Goal: Transaction & Acquisition: Purchase product/service

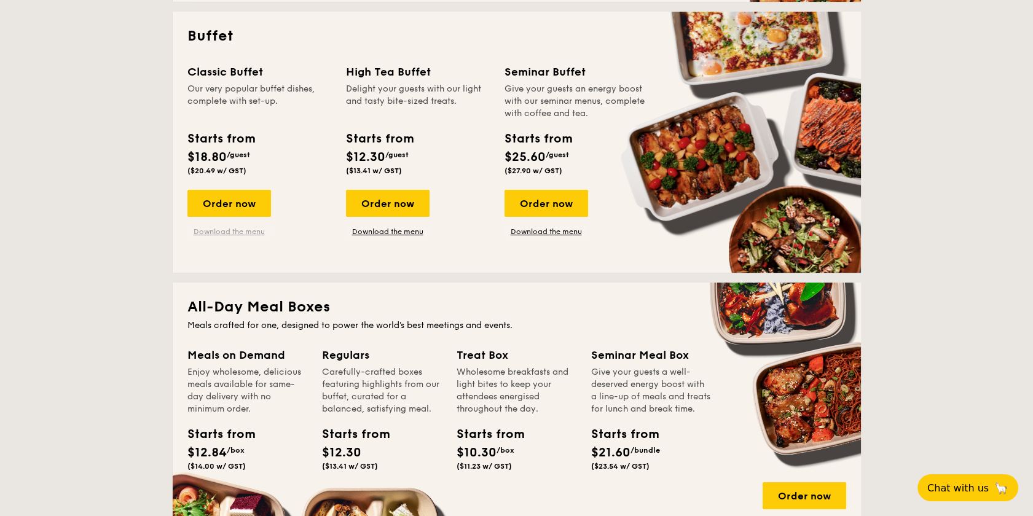
click at [230, 231] on link "Download the menu" at bounding box center [229, 232] width 84 height 10
click at [239, 198] on div "Order now" at bounding box center [229, 203] width 84 height 27
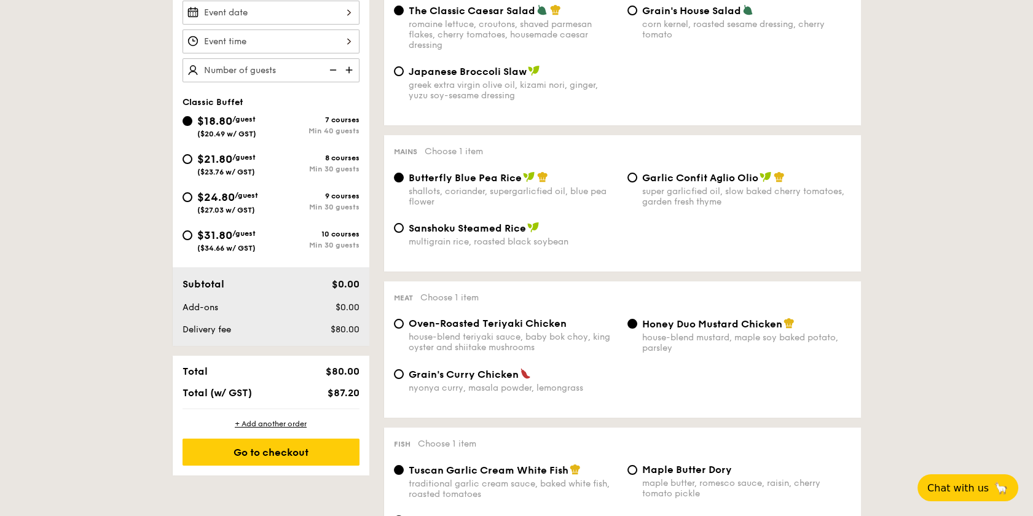
scroll to position [391, 0]
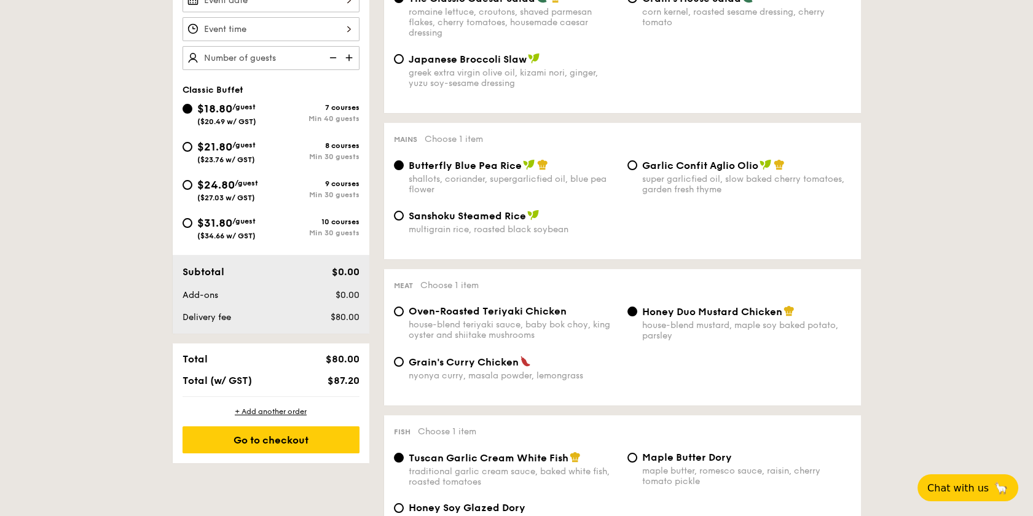
click at [217, 186] on span "$24.80" at bounding box center [215, 185] width 37 height 14
click at [192, 186] on input "$24.80 /guest ($27.03 w/ GST) 9 courses Min 30 guests" at bounding box center [187, 185] width 10 height 10
radio input "true"
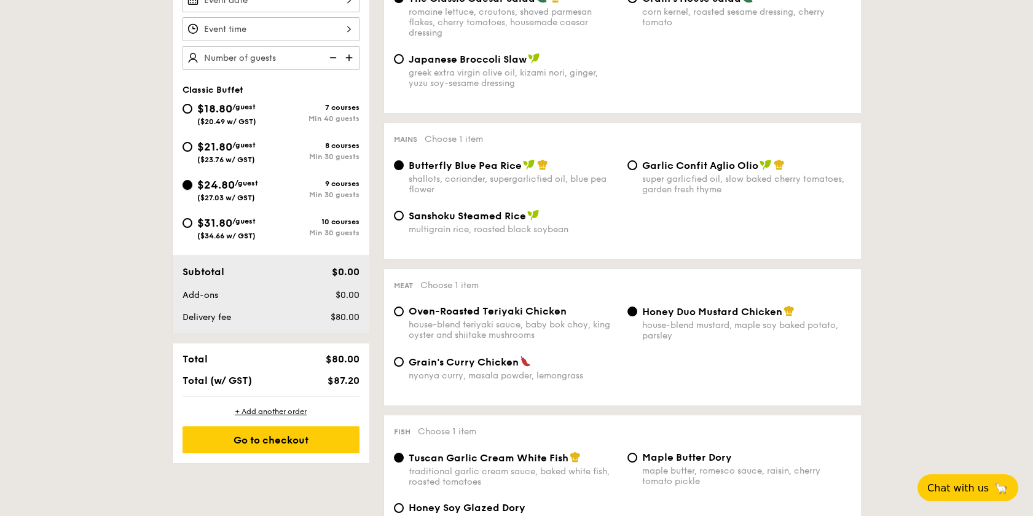
radio input "true"
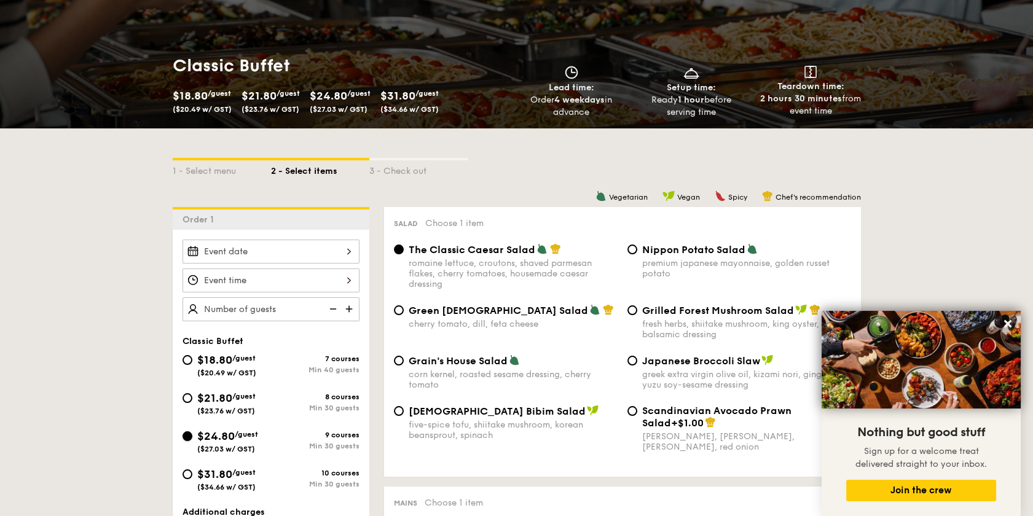
scroll to position [254, 0]
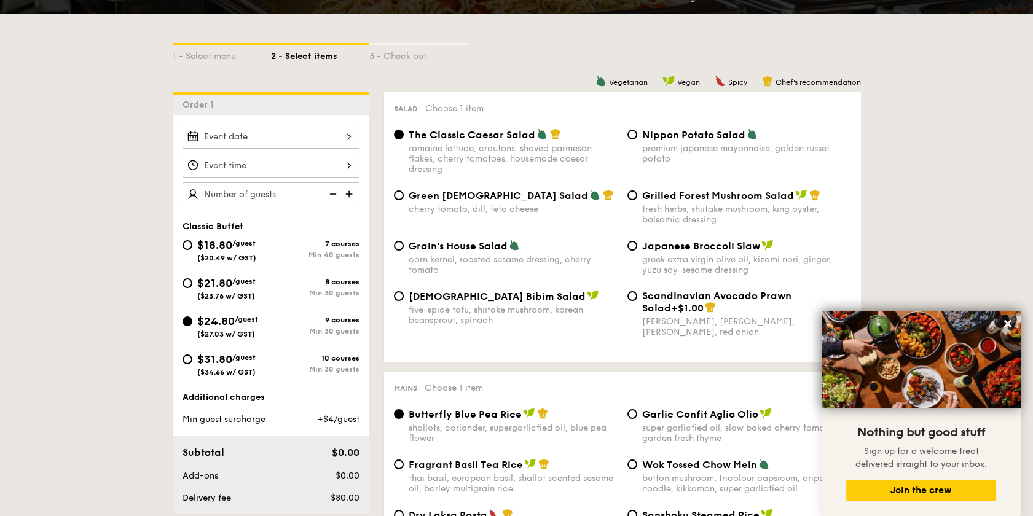
click at [200, 282] on span "$21.80" at bounding box center [214, 283] width 35 height 14
click at [192, 282] on input "$21.80 /guest ($23.76 w/ GST) 8 courses Min 30 guests" at bounding box center [187, 283] width 10 height 10
radio input "true"
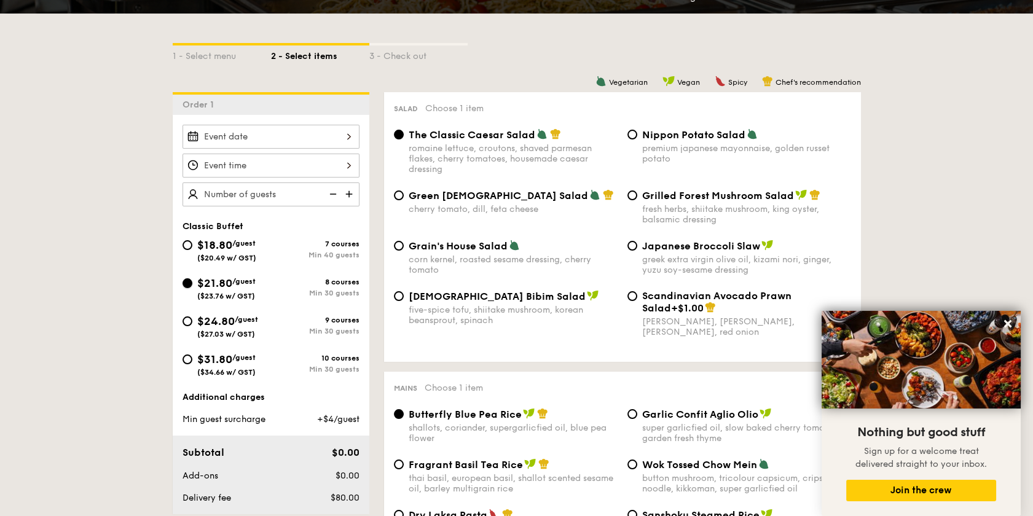
radio input "true"
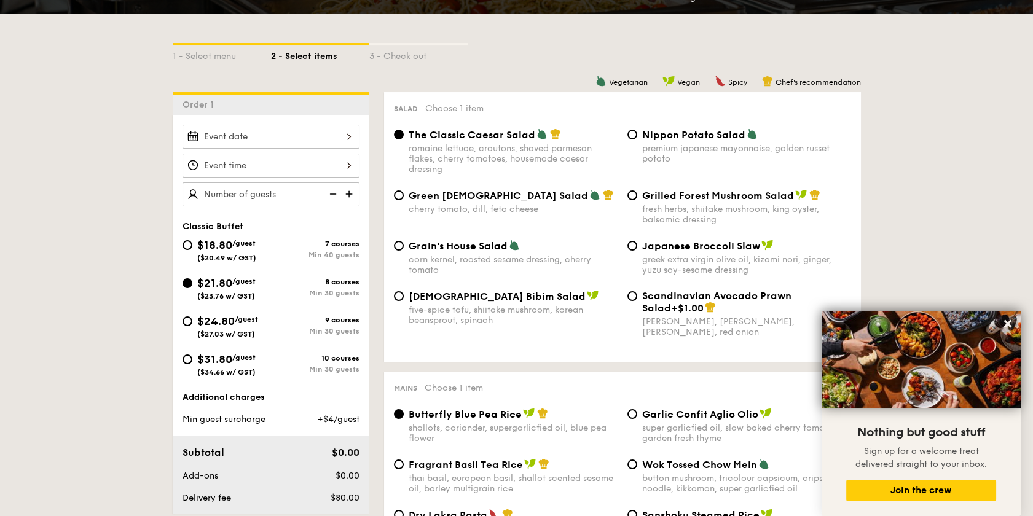
click at [216, 323] on span "$24.80" at bounding box center [215, 322] width 37 height 14
click at [192, 323] on input "$24.80 /guest ($27.03 w/ GST) 9 courses Min 30 guests" at bounding box center [187, 321] width 10 height 10
radio input "true"
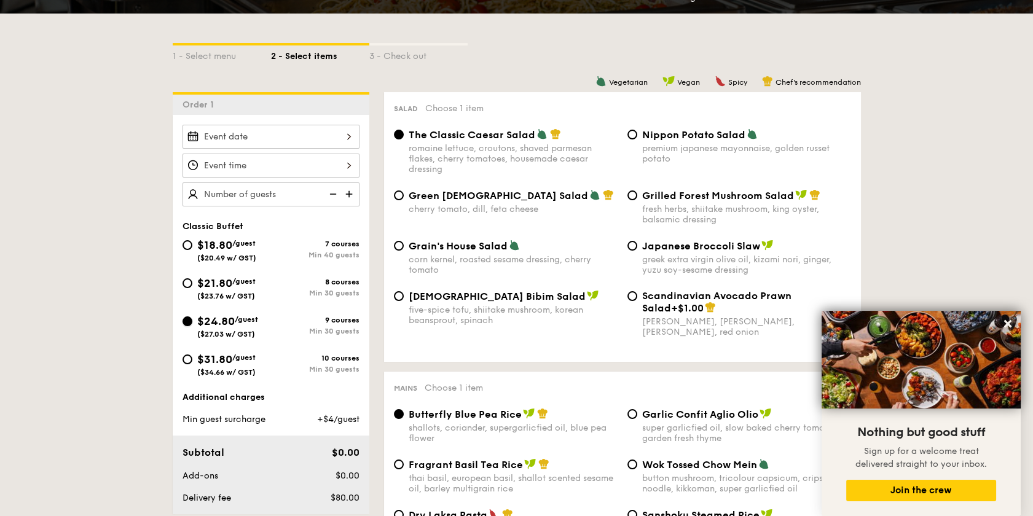
radio input "true"
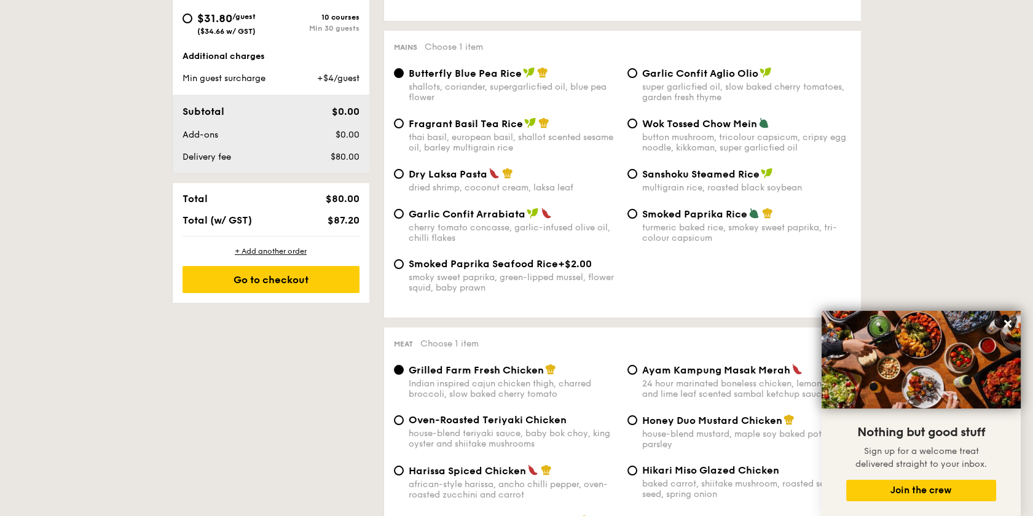
scroll to position [391, 0]
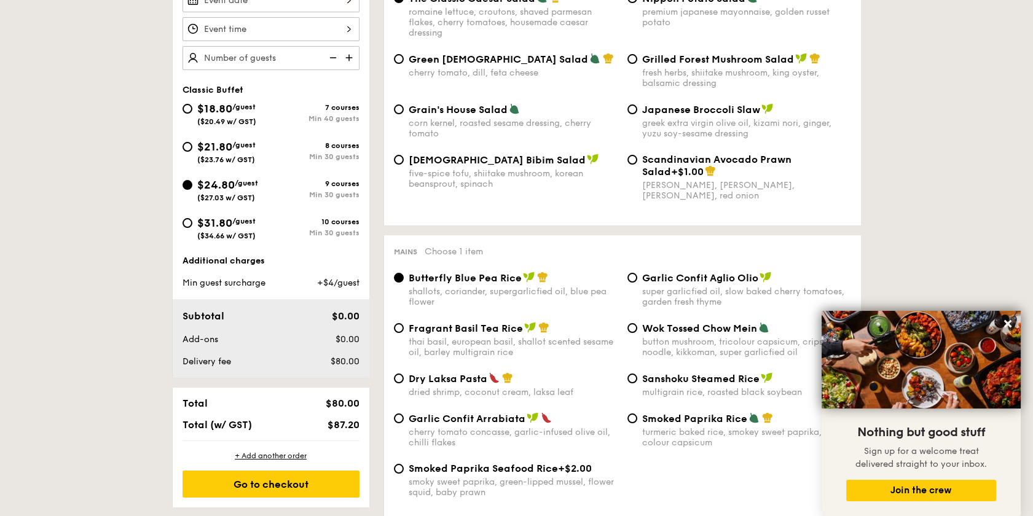
click at [236, 141] on span "/guest" at bounding box center [243, 145] width 23 height 9
click at [192, 142] on input "$21.80 /guest ($23.76 w/ GST) 8 courses Min 30 guests" at bounding box center [187, 147] width 10 height 10
radio input "true"
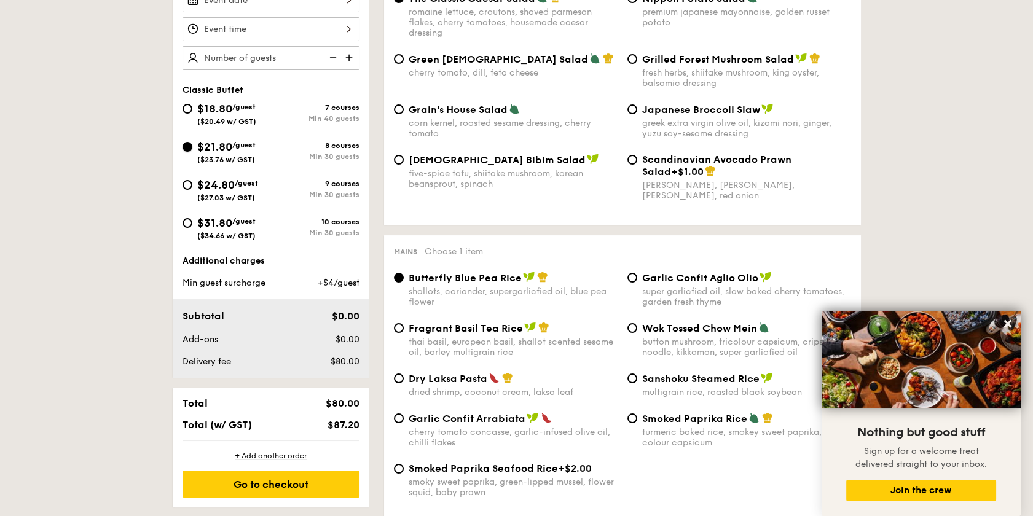
radio input "true"
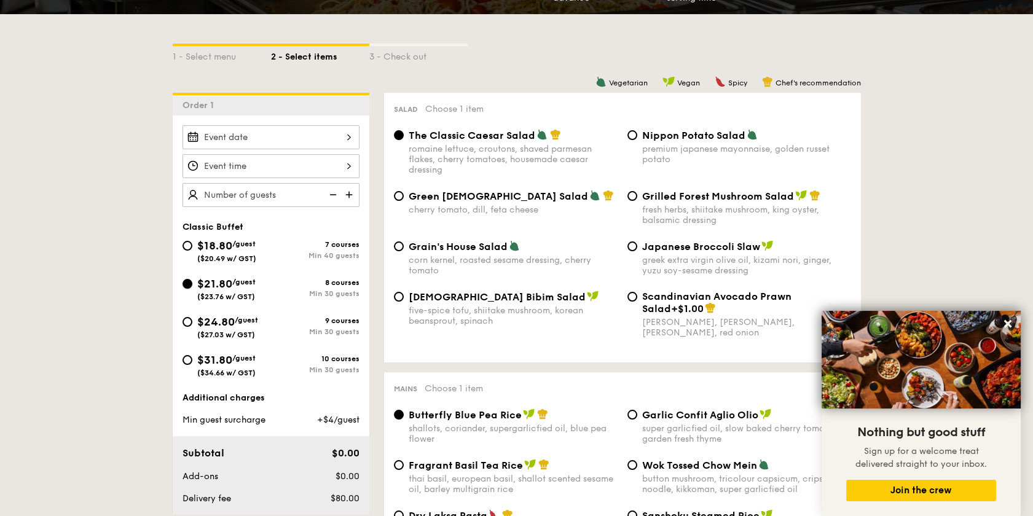
scroll to position [322, 0]
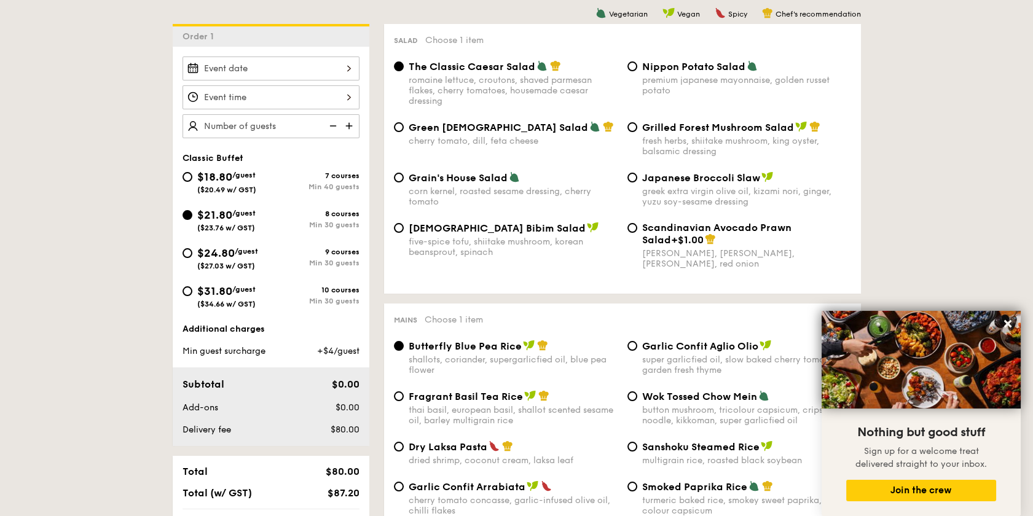
click at [224, 256] on div "$24.80 /guest ($27.03 w/ GST)" at bounding box center [227, 257] width 61 height 26
click at [192, 256] on input "$24.80 /guest ($27.03 w/ GST) 9 courses Min 30 guests" at bounding box center [187, 253] width 10 height 10
radio input "true"
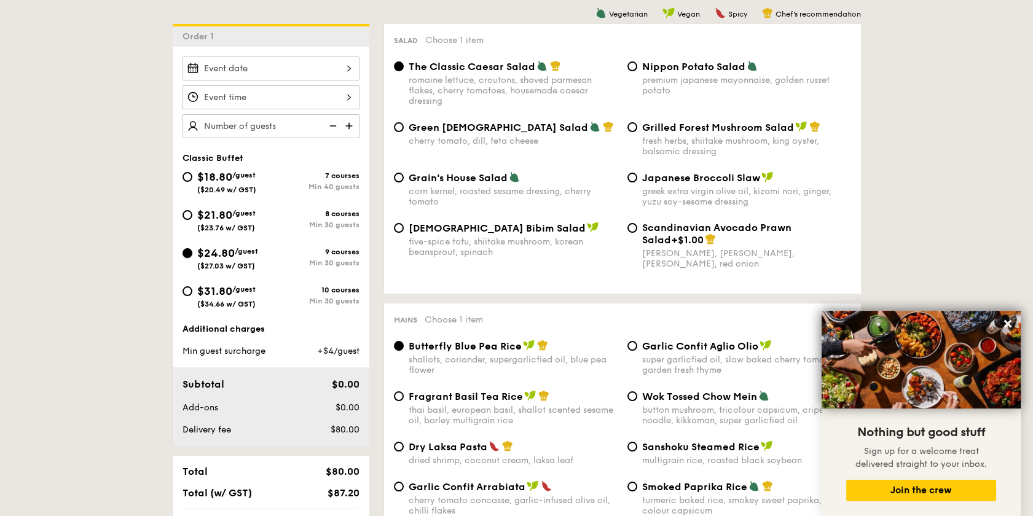
radio input "true"
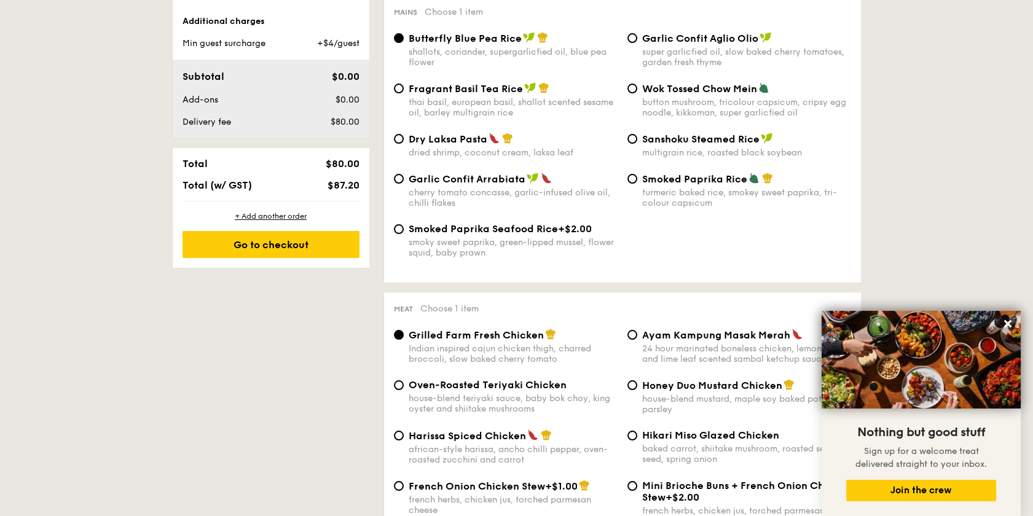
scroll to position [663, 0]
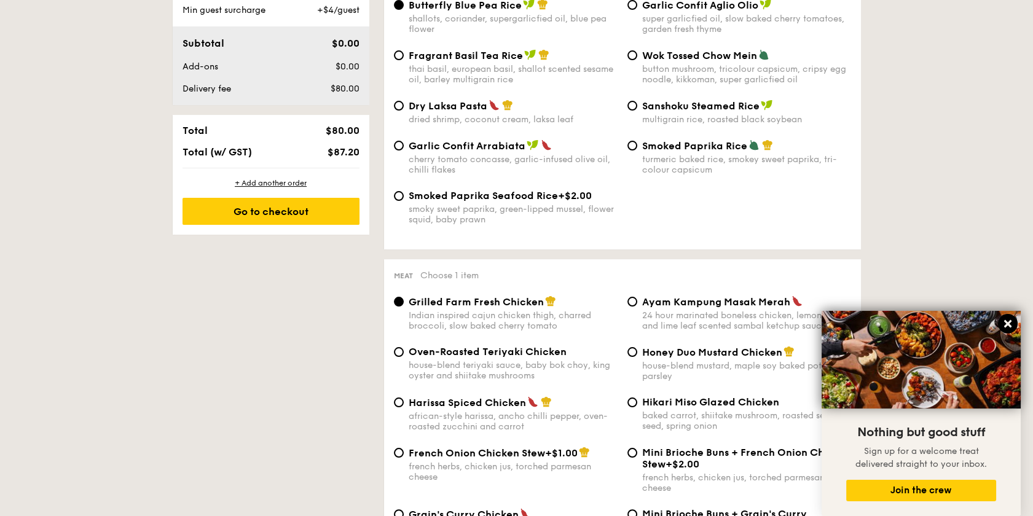
click at [1002, 326] on icon at bounding box center [1007, 323] width 11 height 11
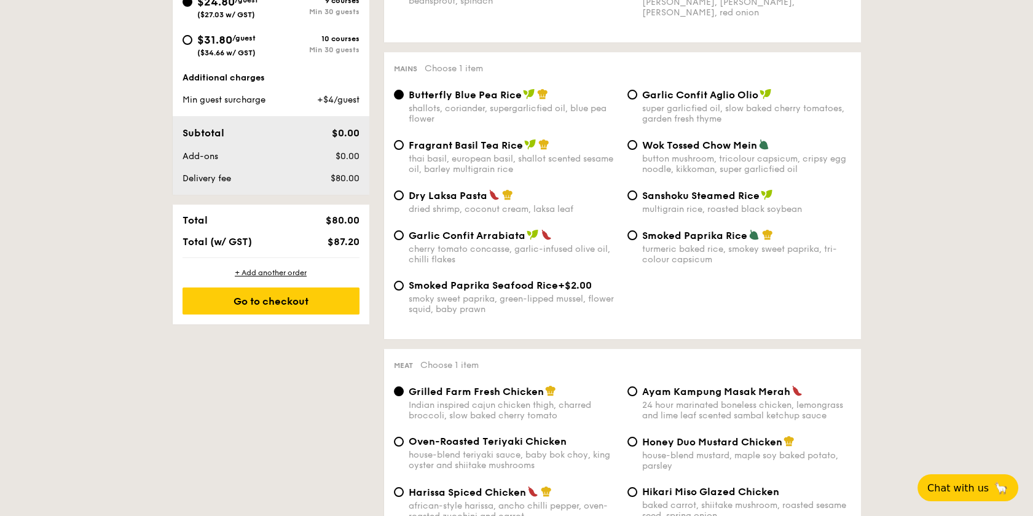
scroll to position [595, 0]
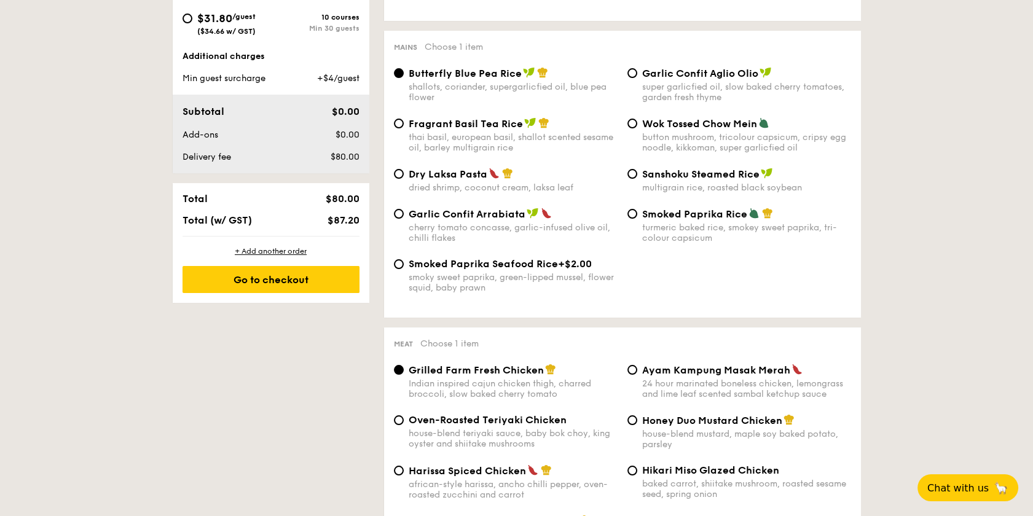
click at [515, 272] on div "smoky sweet paprika, green-lipped mussel, flower squid, baby prawn" at bounding box center [512, 282] width 209 height 21
click at [404, 269] on input "Smoked Paprika Seafood Rice +$2.00 smoky sweet paprika, green-lipped mussel, fl…" at bounding box center [399, 264] width 10 height 10
radio input "true"
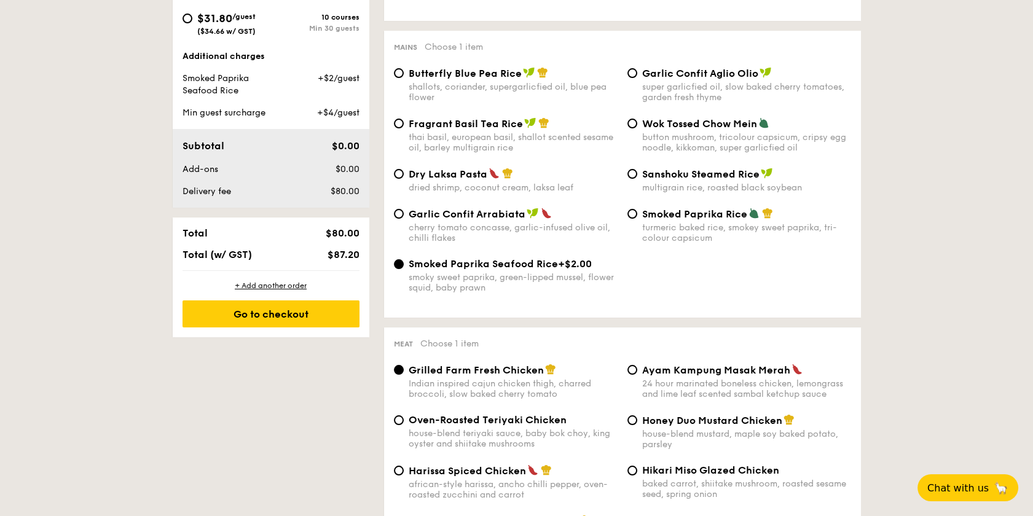
click at [515, 272] on div "smoky sweet paprika, green-lipped mussel, flower squid, baby prawn" at bounding box center [512, 282] width 209 height 21
click at [404, 269] on input "Smoked Paprika Seafood Rice +$2.00 smoky sweet paprika, green-lipped mussel, fl…" at bounding box center [399, 264] width 10 height 10
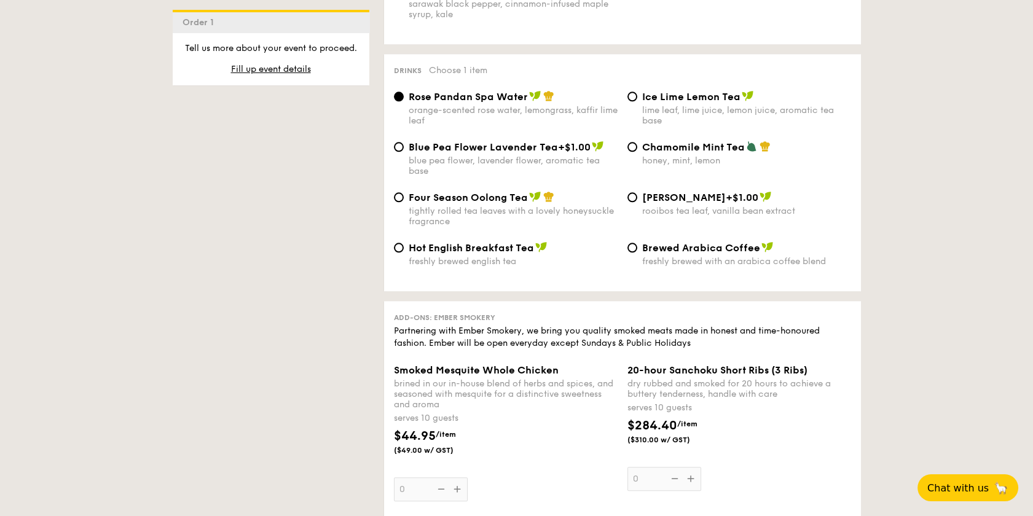
scroll to position [2575, 0]
